Goal: Task Accomplishment & Management: Manage account settings

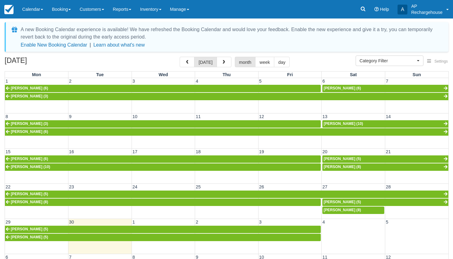
select select
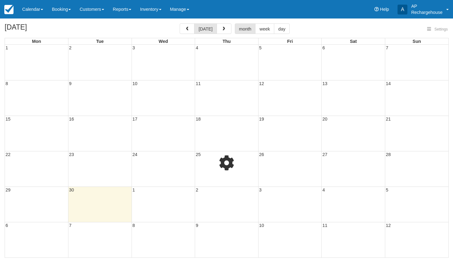
select select
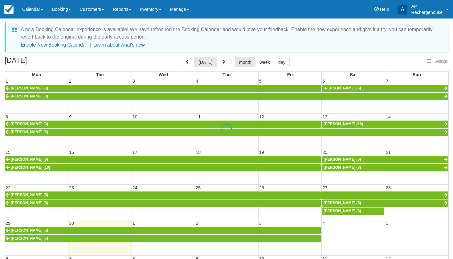
select select
click at [222, 62] on span "button" at bounding box center [223, 62] width 4 height 4
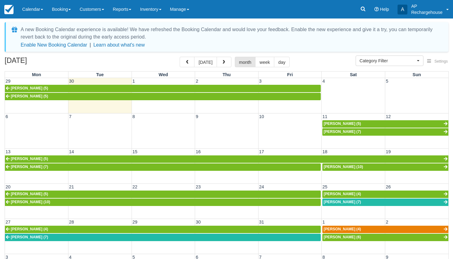
click at [332, 89] on td at bounding box center [353, 92] width 63 height 16
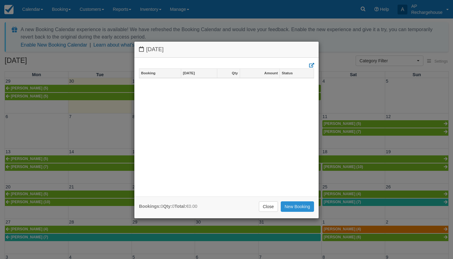
click at [295, 206] on link "New Booking" at bounding box center [298, 206] width 34 height 10
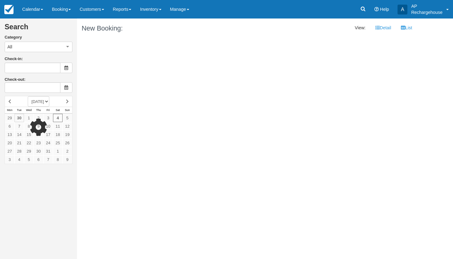
type input "Saturday October 04 2025"
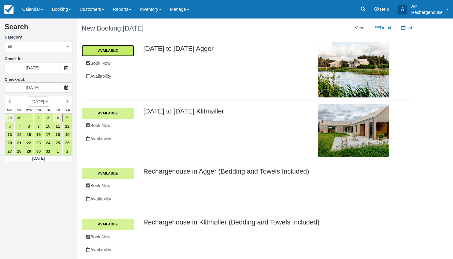
click at [124, 49] on link "Available" at bounding box center [108, 50] width 52 height 11
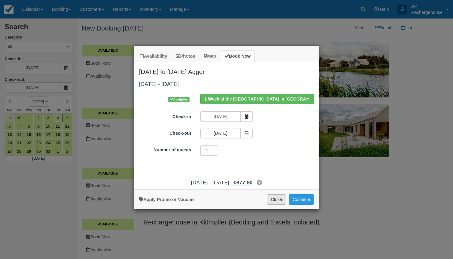
click at [278, 204] on button "Close" at bounding box center [276, 199] width 19 height 10
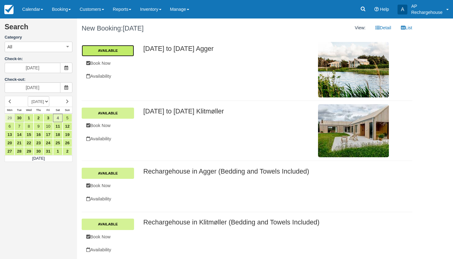
click at [120, 52] on link "Available" at bounding box center [108, 50] width 52 height 11
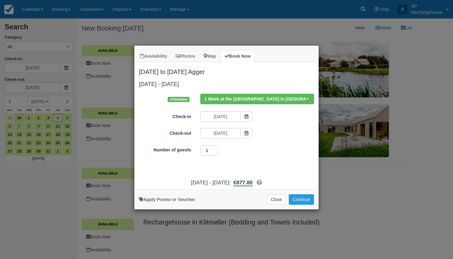
type input "2"
click at [215, 149] on input "2" at bounding box center [209, 150] width 18 height 10
click at [303, 204] on button "Continue" at bounding box center [301, 199] width 25 height 10
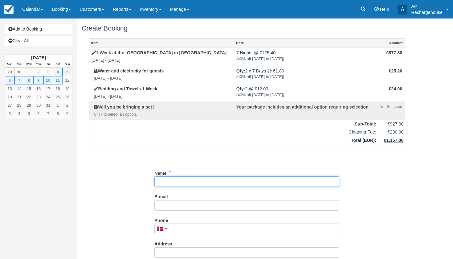
click at [195, 182] on input "Name" at bounding box center [246, 181] width 185 height 10
type input "Silke Bode"
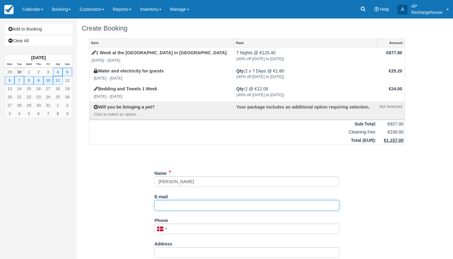
paste input "silke_bode@teleos-web.de"
type input "silke_bode@teleos-web.de"
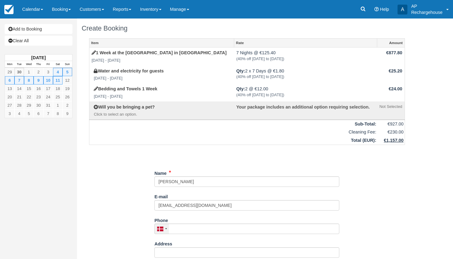
click at [166, 225] on div at bounding box center [162, 229] width 14 height 10
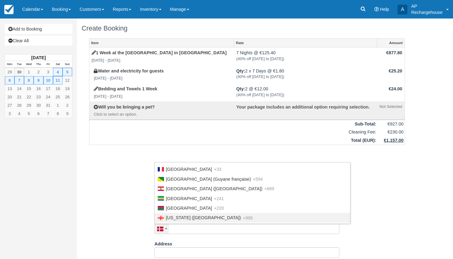
scroll to position [767, 0]
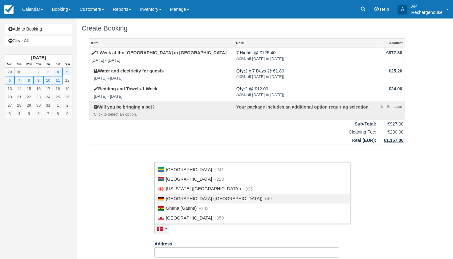
click at [182, 196] on span "Germany (Deutschland)" at bounding box center [214, 198] width 96 height 5
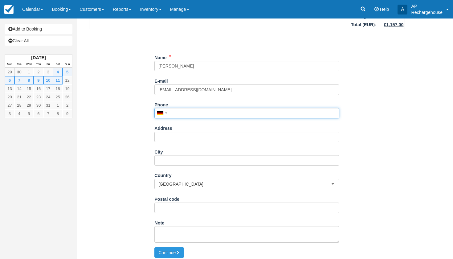
scroll to position [115, 0]
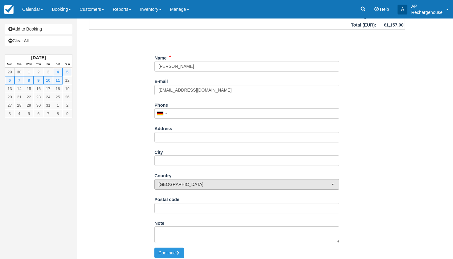
click at [291, 181] on span "Denmark" at bounding box center [244, 184] width 173 height 6
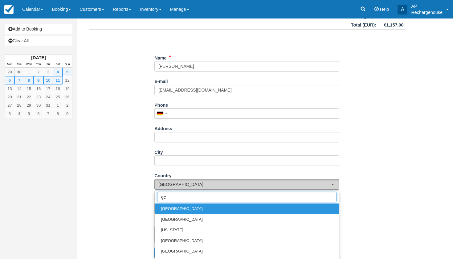
scroll to position [0, 0]
type input "ger"
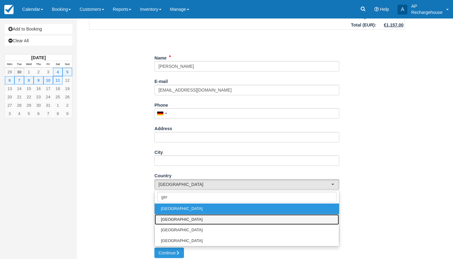
click at [189, 216] on link "Germany" at bounding box center [247, 219] width 184 height 11
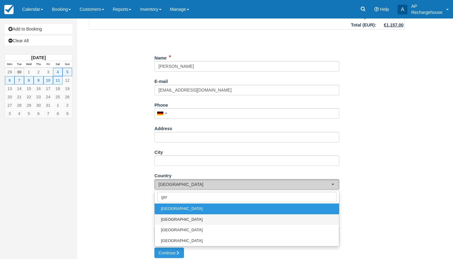
select select "DE"
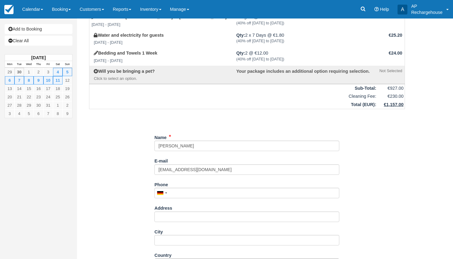
scroll to position [26, 0]
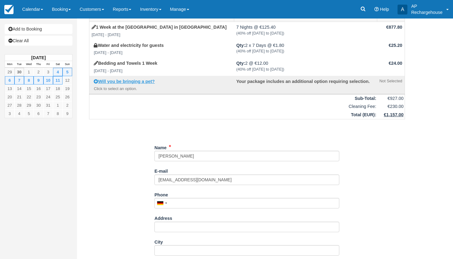
click at [100, 80] on strong "Will you be bringing a pet?" at bounding box center [126, 81] width 57 height 5
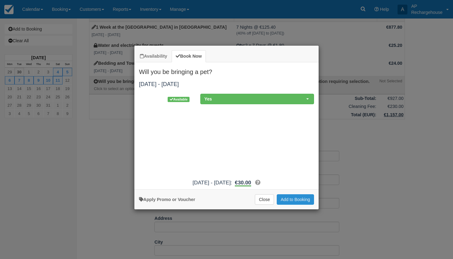
click at [297, 204] on button "Add to Booking" at bounding box center [295, 199] width 37 height 10
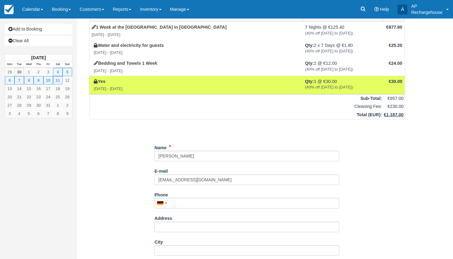
select select "DE"
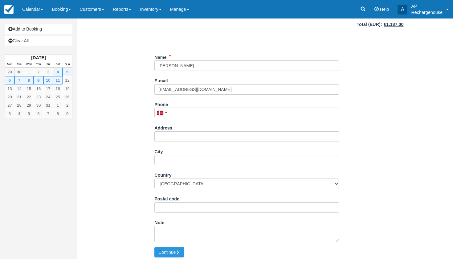
scroll to position [115, 0]
click at [168, 249] on button "Continue" at bounding box center [169, 252] width 30 height 10
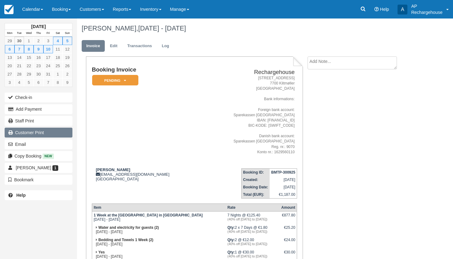
click at [26, 132] on link "Customer Print" at bounding box center [39, 132] width 68 height 10
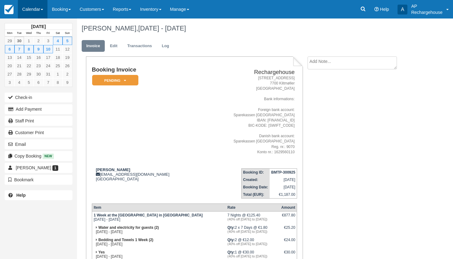
click at [32, 10] on link "Calendar" at bounding box center [33, 9] width 30 height 18
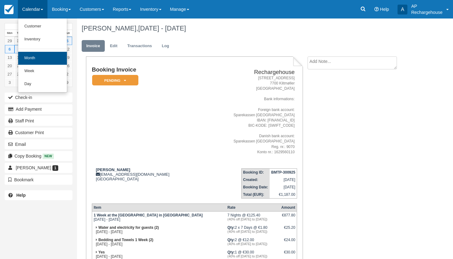
click at [37, 58] on link "Month" at bounding box center [42, 58] width 49 height 13
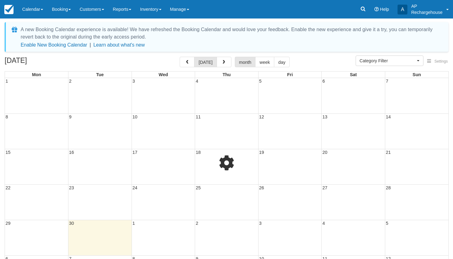
select select
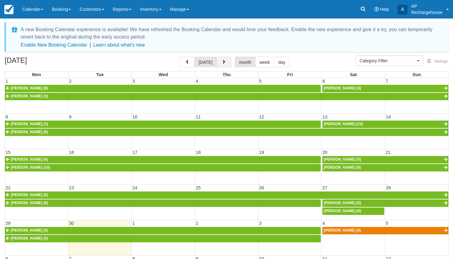
click at [223, 62] on span "button" at bounding box center [223, 62] width 4 height 4
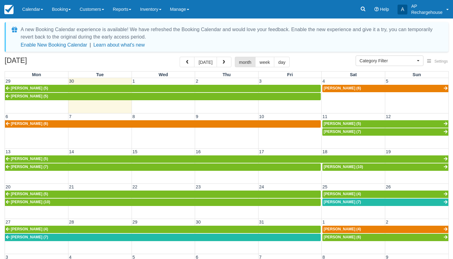
click at [329, 123] on span "Hanna Schülling (5)" at bounding box center [341, 123] width 37 height 4
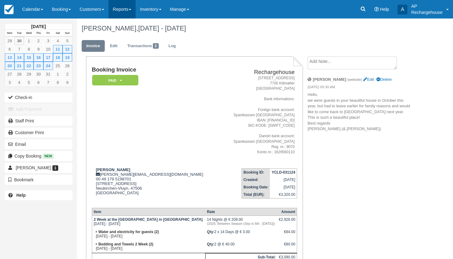
click at [128, 8] on link "Reports" at bounding box center [121, 9] width 27 height 18
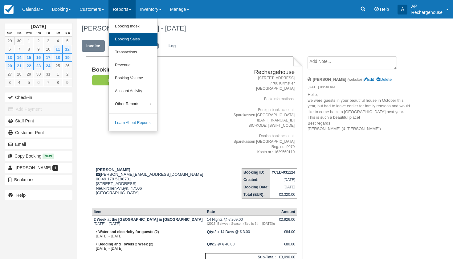
click at [133, 41] on link "Booking Sales" at bounding box center [133, 39] width 49 height 13
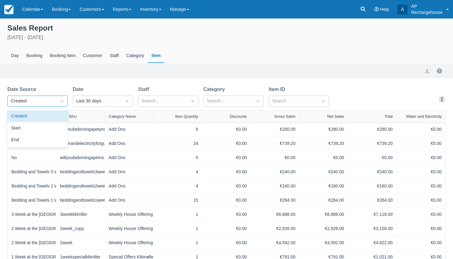
click at [30, 100] on div "Created" at bounding box center [32, 101] width 42 height 7
click at [30, 128] on div "Start" at bounding box center [37, 128] width 60 height 12
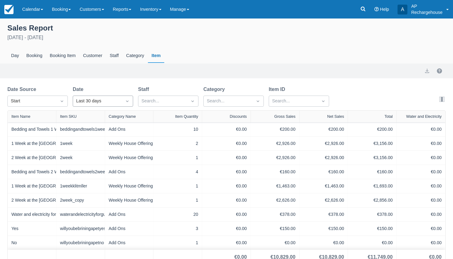
click at [94, 101] on div "Last 30 days" at bounding box center [97, 101] width 42 height 7
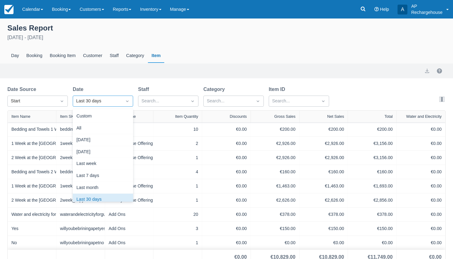
scroll to position [6, 0]
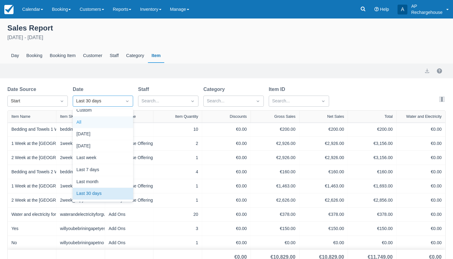
click at [92, 120] on div "All" at bounding box center [103, 122] width 60 height 12
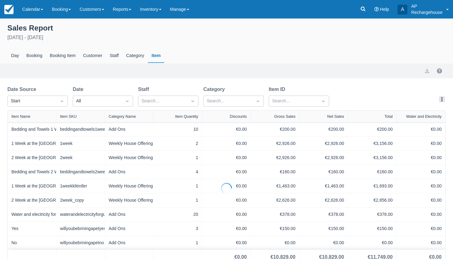
select select "20"
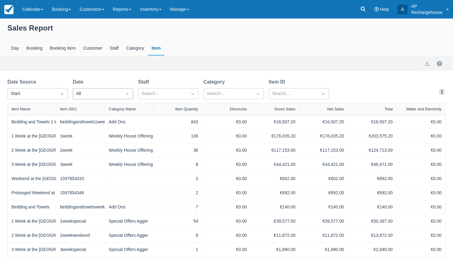
click at [109, 94] on div "All" at bounding box center [97, 93] width 42 height 7
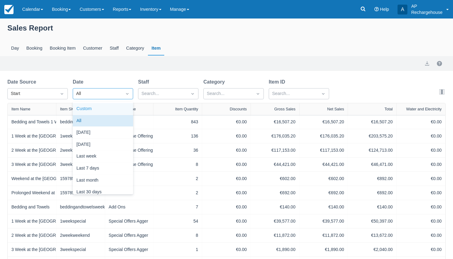
click at [102, 110] on div "Custom" at bounding box center [103, 109] width 60 height 12
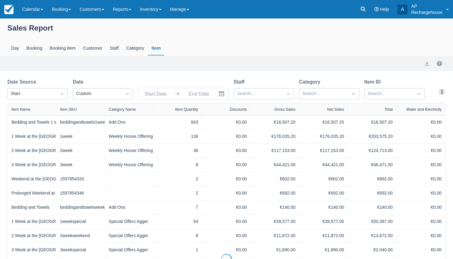
type input "[DATE]"
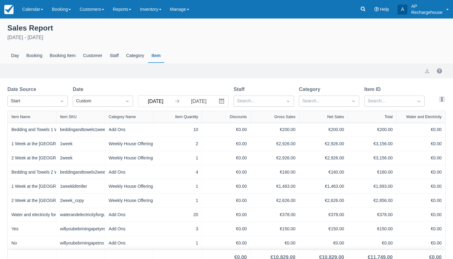
click at [154, 98] on input "[DATE]" at bounding box center [155, 100] width 34 height 11
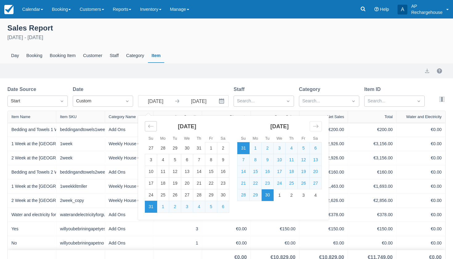
click at [150, 127] on icon "Move backward to switch to the previous month." at bounding box center [151, 126] width 6 height 6
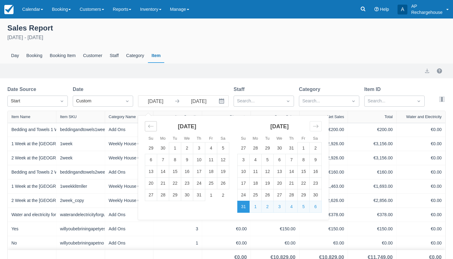
click at [150, 127] on icon "Move backward to switch to the previous month." at bounding box center [151, 126] width 6 height 6
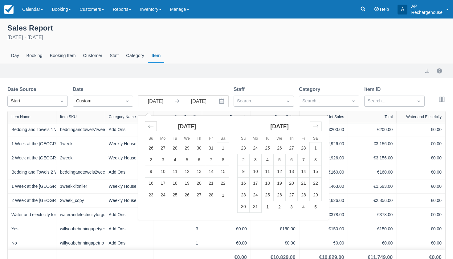
click at [150, 127] on icon "Move backward to switch to the previous month." at bounding box center [151, 126] width 6 height 6
click at [187, 148] on td "1" at bounding box center [187, 148] width 12 height 12
type input "[DATE]"
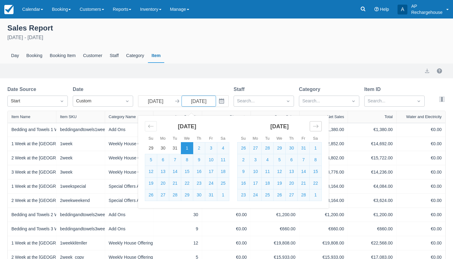
click at [316, 125] on icon "Move forward to switch to the next month." at bounding box center [316, 126] width 6 height 6
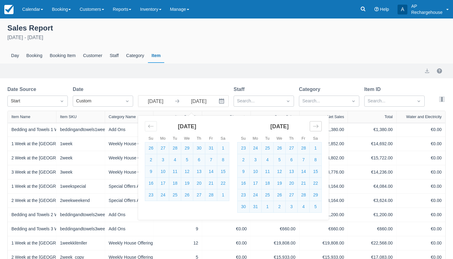
click at [316, 125] on icon "Move forward to switch to the next month." at bounding box center [316, 126] width 6 height 6
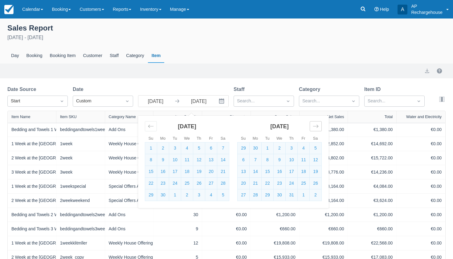
click at [316, 125] on icon "Move forward to switch to the next month." at bounding box center [316, 126] width 6 height 6
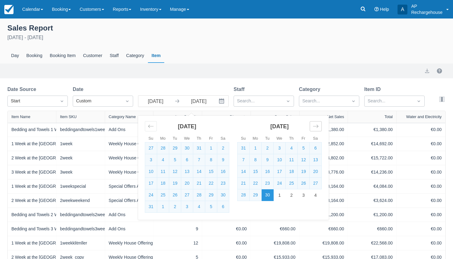
click at [316, 125] on icon "Move forward to switch to the next month." at bounding box center [316, 126] width 6 height 6
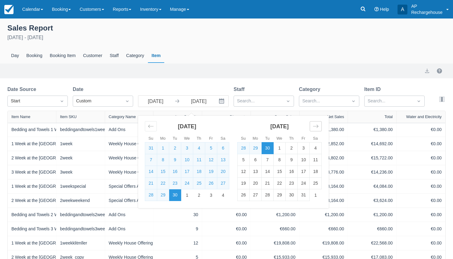
click at [316, 125] on icon "Move forward to switch to the next month." at bounding box center [316, 126] width 6 height 6
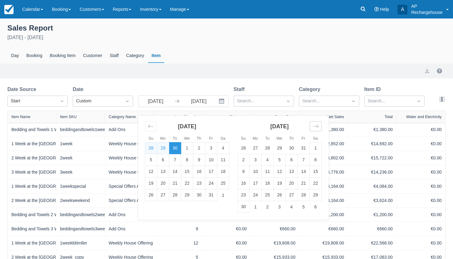
click at [316, 125] on icon "Move forward to switch to the next month." at bounding box center [316, 126] width 6 height 6
click at [280, 193] on td "31" at bounding box center [279, 195] width 12 height 12
type input "[DATE]"
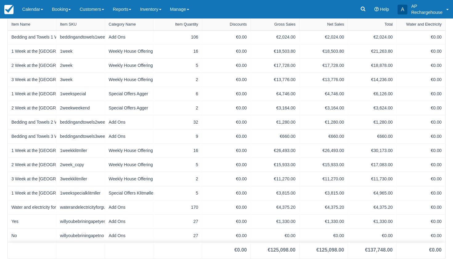
scroll to position [93, 0]
